Goal: Check status: Check status

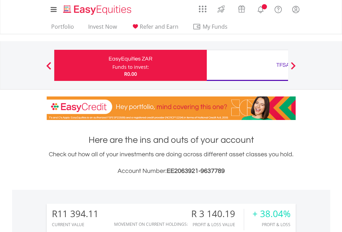
scroll to position [66, 109]
click at [112, 65] on div "Funds to invest:" at bounding box center [130, 67] width 37 height 7
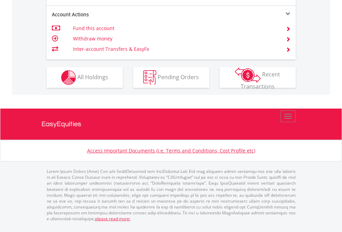
scroll to position [677, 0]
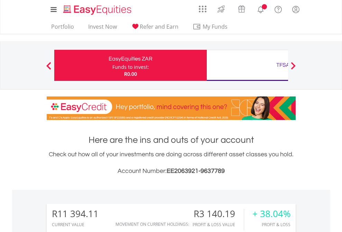
scroll to position [66, 109]
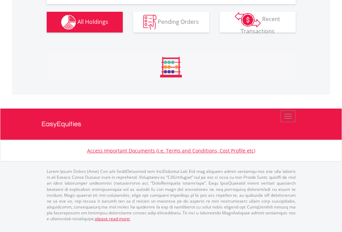
scroll to position [796, 0]
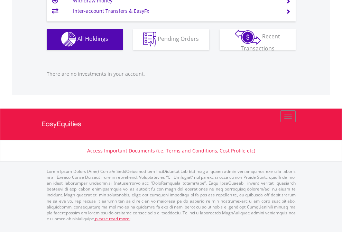
scroll to position [684, 0]
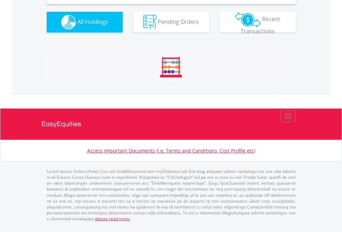
scroll to position [668, 0]
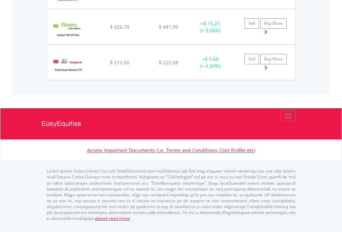
scroll to position [66, 109]
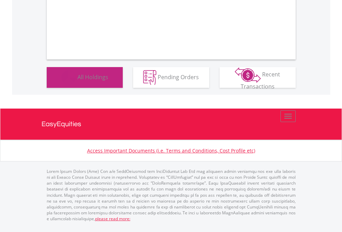
click at [77, 81] on span "All Holdings" at bounding box center [92, 77] width 31 height 8
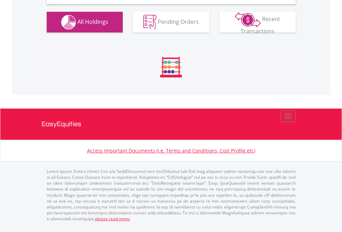
scroll to position [668, 0]
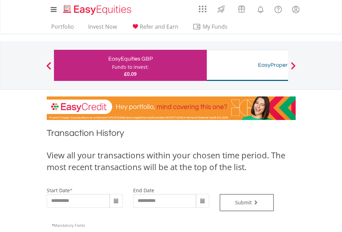
type input "**********"
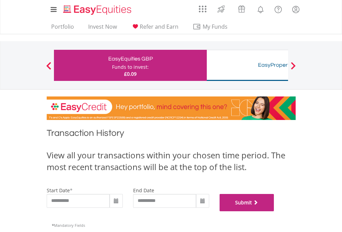
click at [274, 211] on button "Submit" at bounding box center [247, 202] width 55 height 17
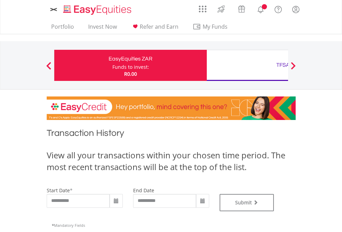
click at [247, 65] on div "TFSA" at bounding box center [283, 65] width 144 height 10
type input "**********"
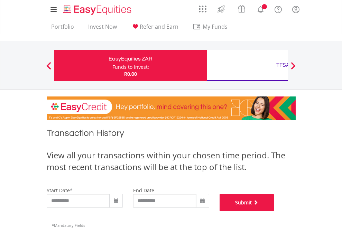
click at [274, 211] on button "Submit" at bounding box center [247, 202] width 55 height 17
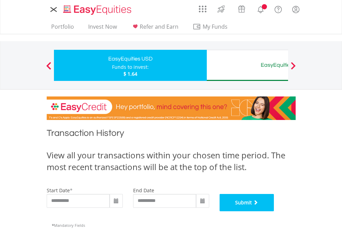
click at [274, 211] on button "Submit" at bounding box center [247, 202] width 55 height 17
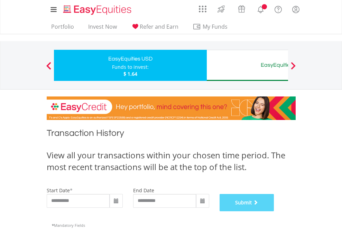
scroll to position [280, 0]
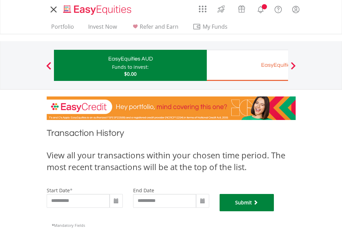
click at [274, 211] on button "Submit" at bounding box center [247, 202] width 55 height 17
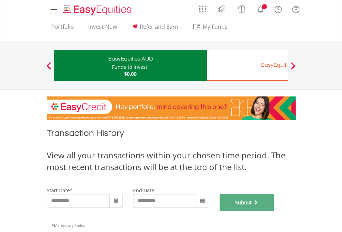
scroll to position [280, 0]
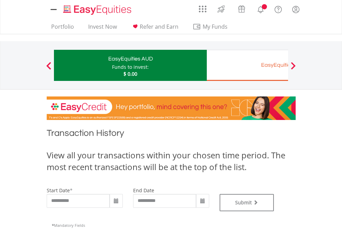
click at [247, 65] on div "EasyEquities EUR" at bounding box center [283, 65] width 144 height 10
type input "**********"
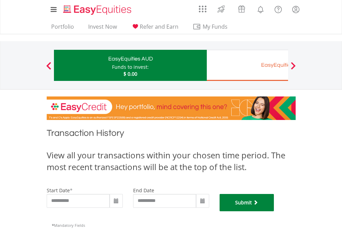
click at [274, 211] on button "Submit" at bounding box center [247, 202] width 55 height 17
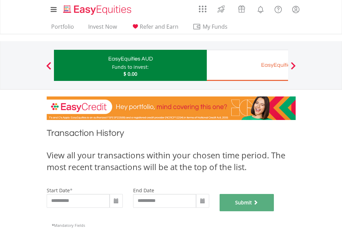
scroll to position [280, 0]
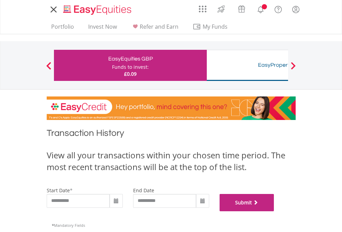
click at [274, 211] on button "Submit" at bounding box center [247, 202] width 55 height 17
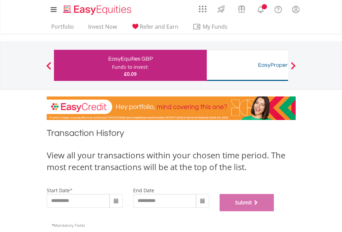
scroll to position [280, 0]
